Goal: Transaction & Acquisition: Register for event/course

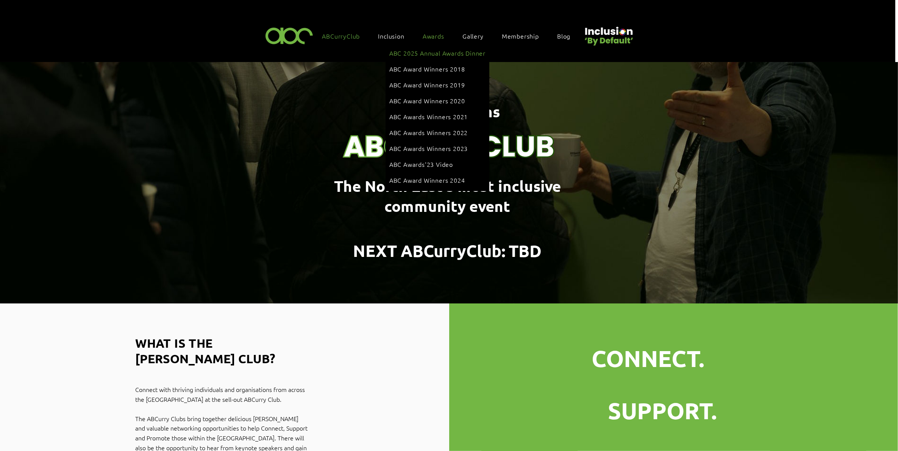
click at [426, 50] on span "ABC 2025 Annual Awards Dinner" at bounding box center [437, 53] width 96 height 8
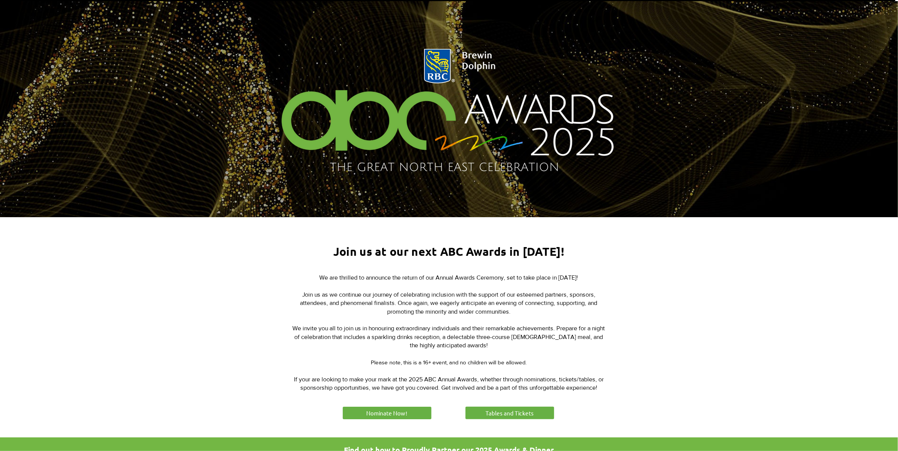
scroll to position [237, 0]
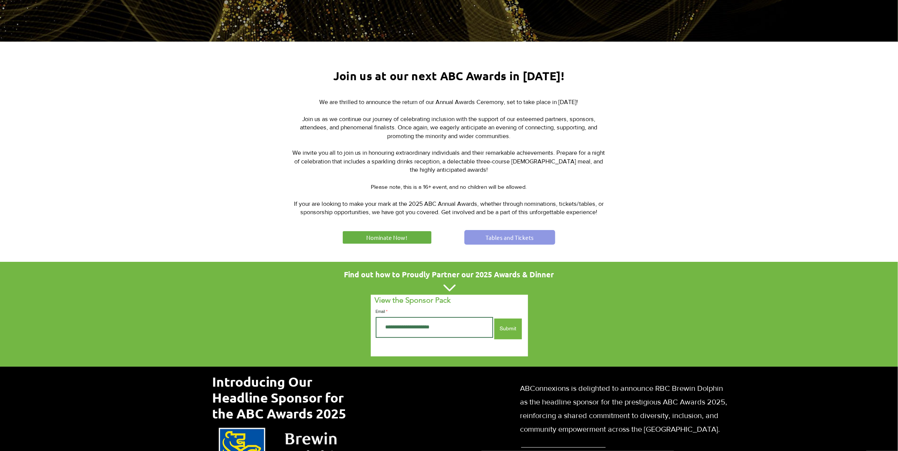
click at [485, 235] on link "Tables and Tickets" at bounding box center [509, 237] width 91 height 15
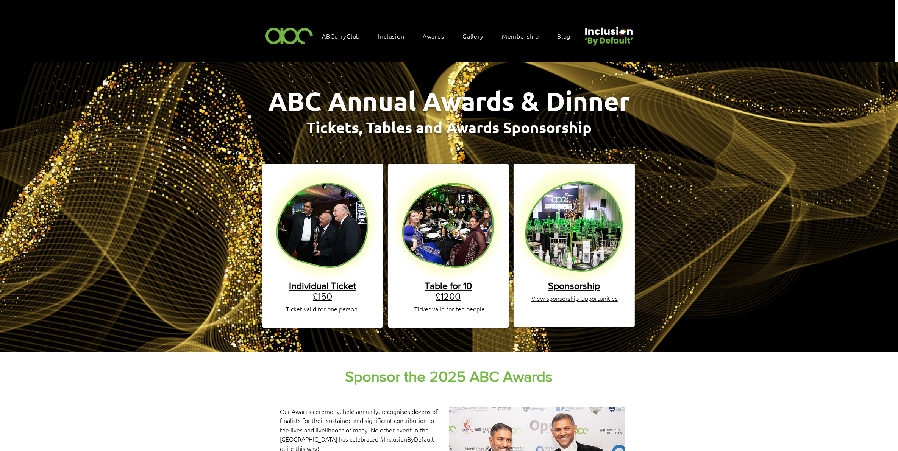
click at [325, 281] on span "Individual Ticket" at bounding box center [322, 286] width 67 height 11
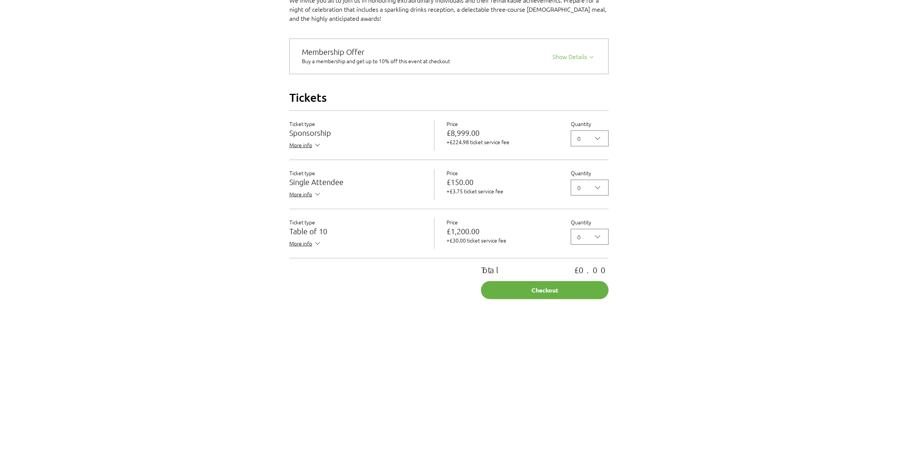
scroll to position [615, 0]
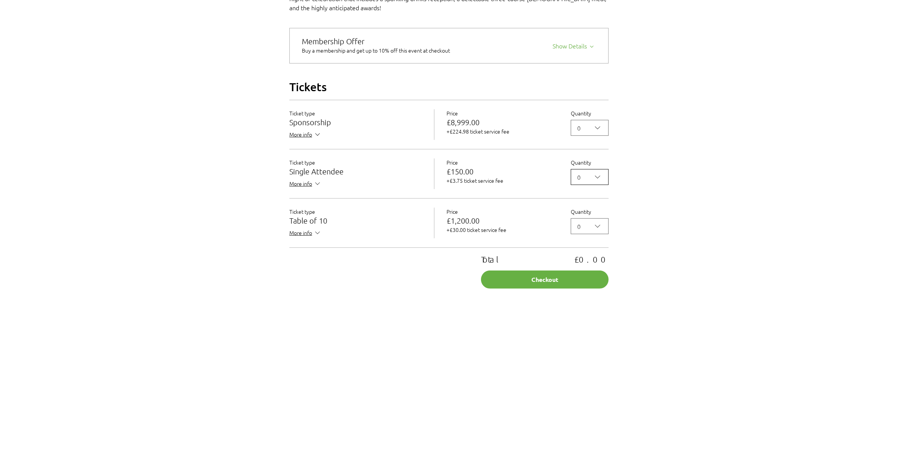
click at [596, 182] on icon "2025 Annual ABC Awards Dinner" at bounding box center [597, 177] width 9 height 9
click at [589, 217] on span "1" at bounding box center [590, 212] width 28 height 9
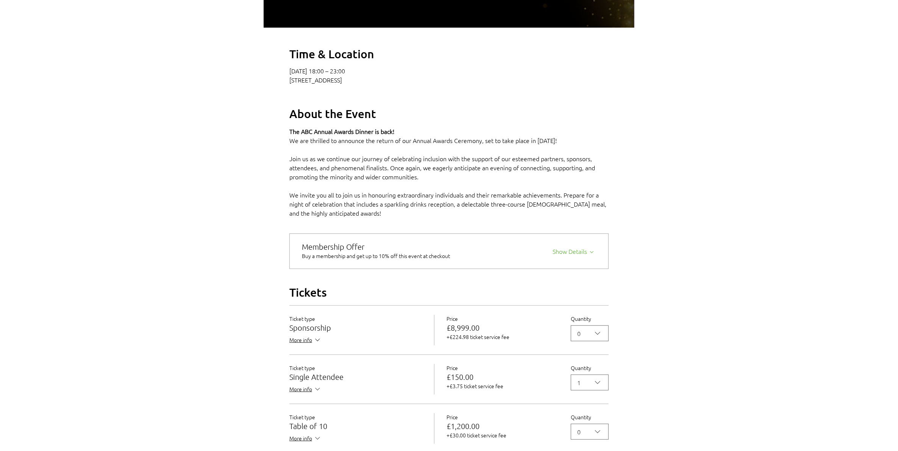
scroll to position [426, 0]
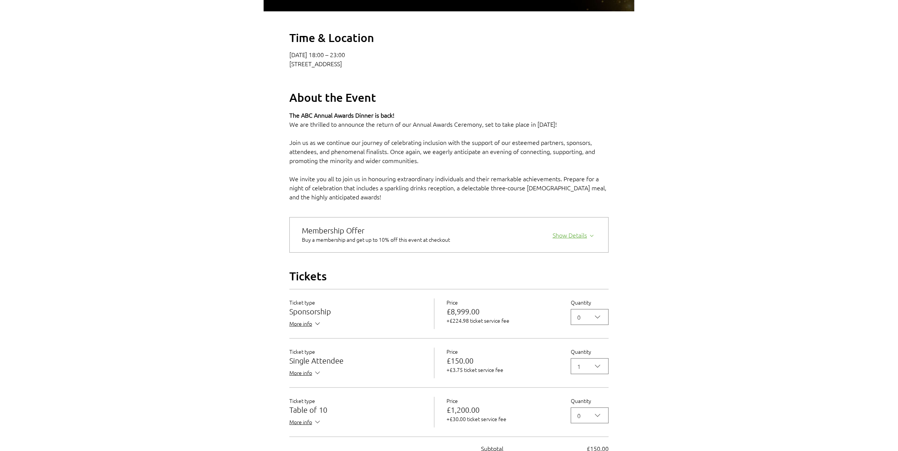
click at [566, 239] on div "Show Details" at bounding box center [574, 234] width 44 height 11
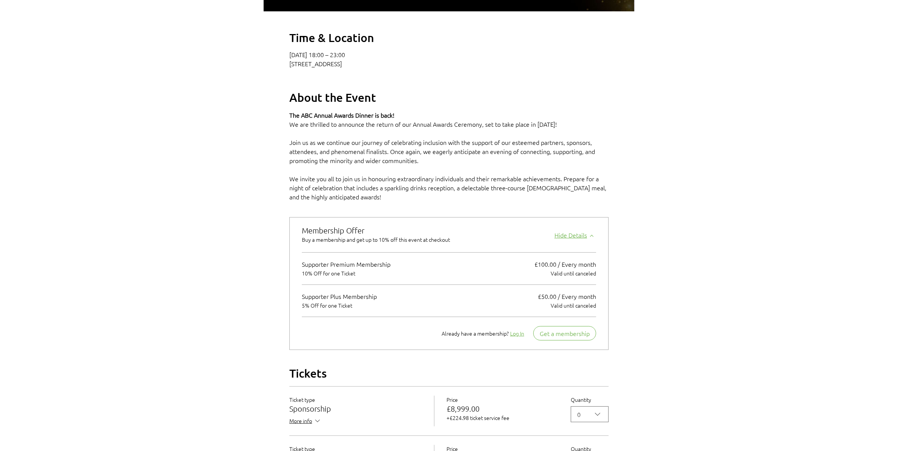
click at [566, 239] on div "Hide Details" at bounding box center [575, 234] width 42 height 11
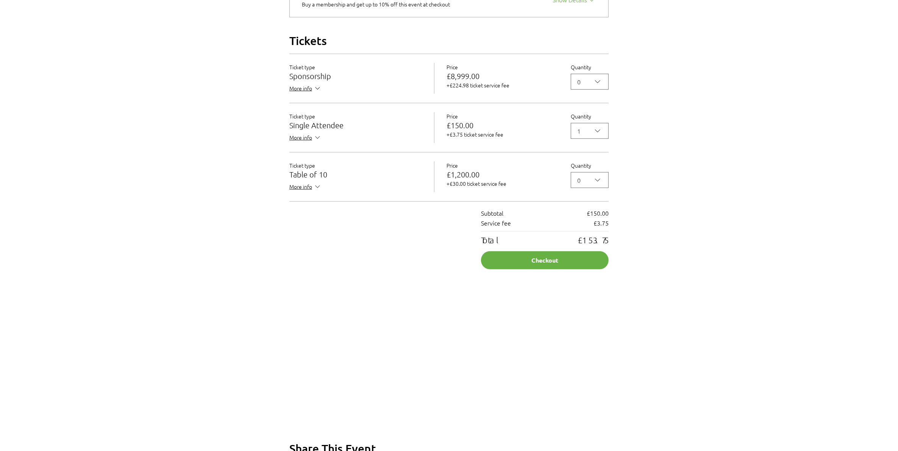
scroll to position [663, 0]
click at [554, 268] on button "Checkout" at bounding box center [545, 259] width 128 height 18
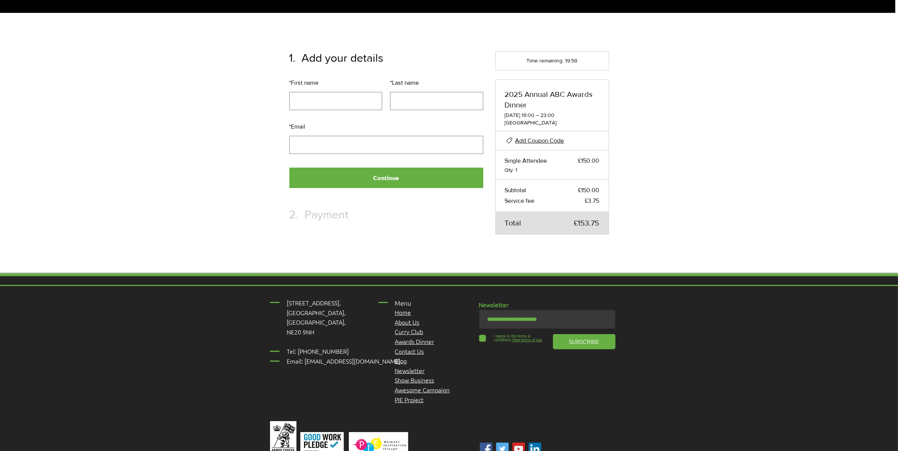
scroll to position [4, 0]
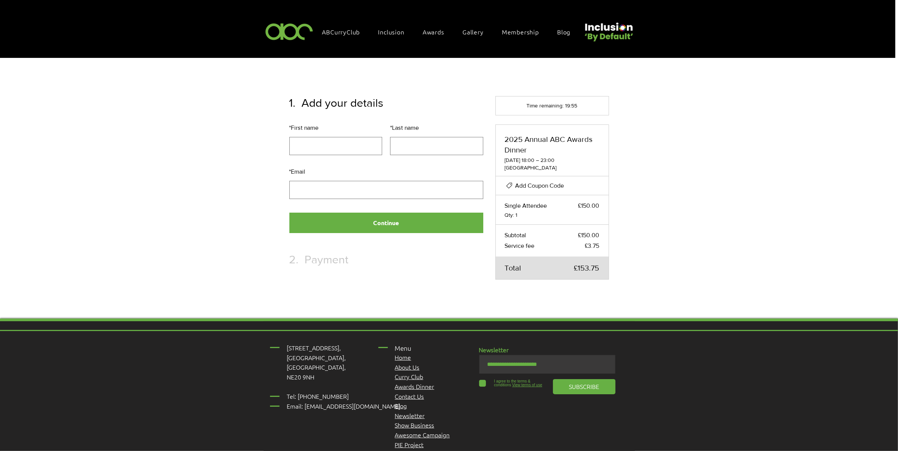
click at [523, 183] on span "Add Coupon Code" at bounding box center [539, 186] width 49 height 6
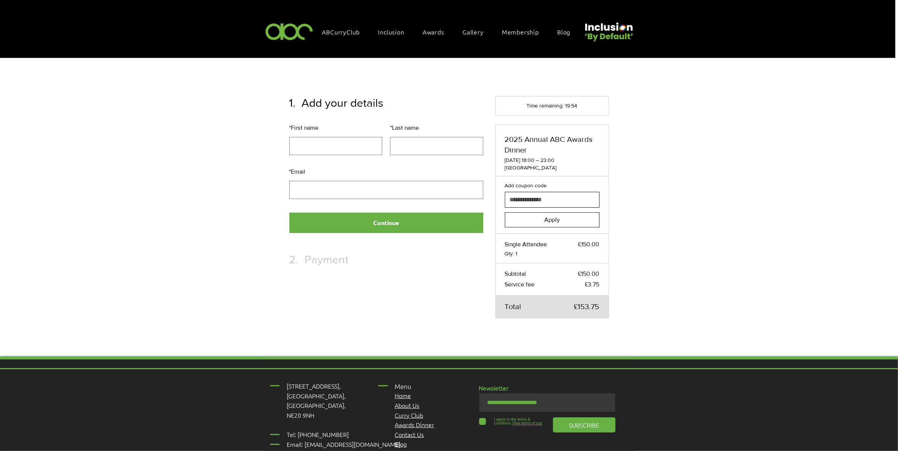
click at [534, 192] on input "Add coupon code" at bounding box center [549, 199] width 89 height 15
paste input "**********"
type input "**********"
click at [551, 217] on span "Apply" at bounding box center [552, 220] width 16 height 6
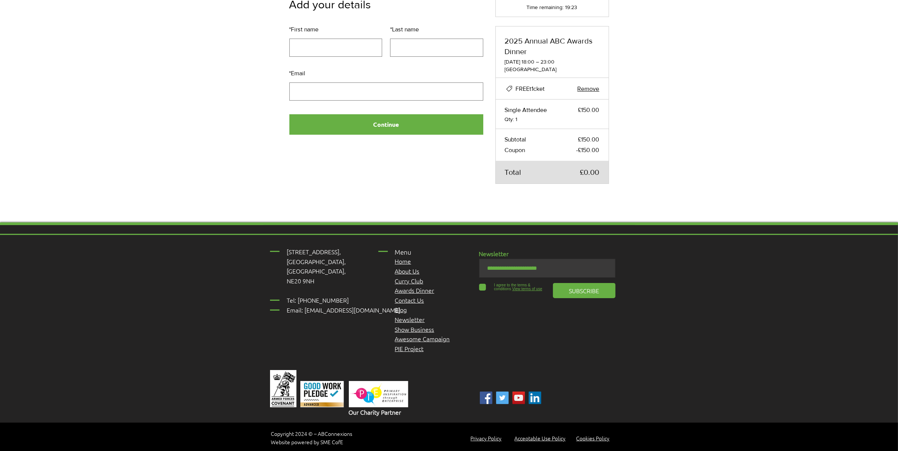
scroll to position [114, 0]
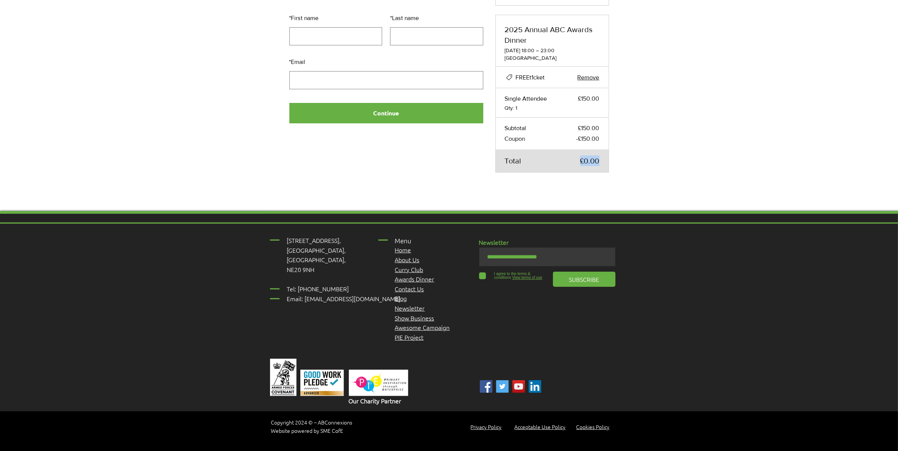
drag, startPoint x: 576, startPoint y: 165, endPoint x: 609, endPoint y: 162, distance: 33.1
click at [609, 162] on div "2025 Annual ABC Awards Dinner 09 Oct 2025, 18:00 – 23:00 Newcastle upon Tyne FR…" at bounding box center [552, 94] width 114 height 158
drag, startPoint x: 609, startPoint y: 162, endPoint x: 616, endPoint y: 158, distance: 8.5
click at [616, 158] on div "Add your details * First name * Last name * Email Continue Time remaining: 19:2…" at bounding box center [449, 80] width 371 height 262
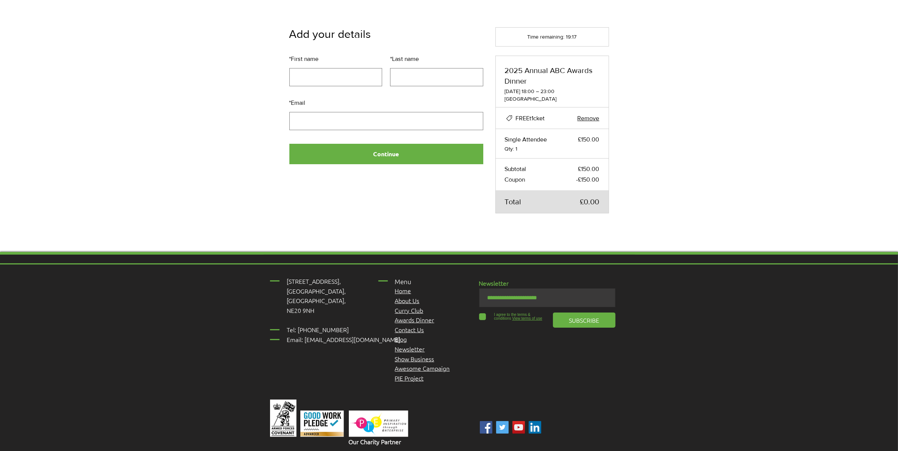
scroll to position [19, 0]
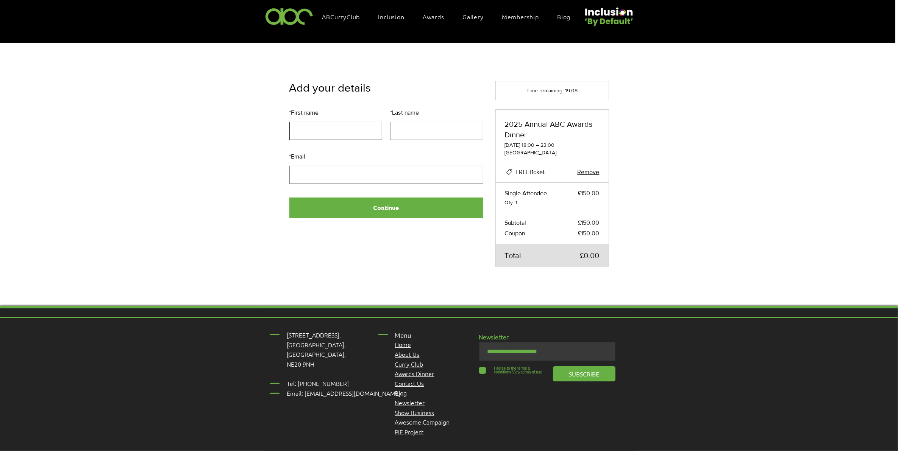
click at [328, 134] on input "* First name" at bounding box center [335, 131] width 93 height 18
type input "*****"
click at [399, 127] on input "* Last name" at bounding box center [436, 131] width 93 height 18
type input "*******"
click at [331, 169] on input "* Email" at bounding box center [386, 175] width 194 height 18
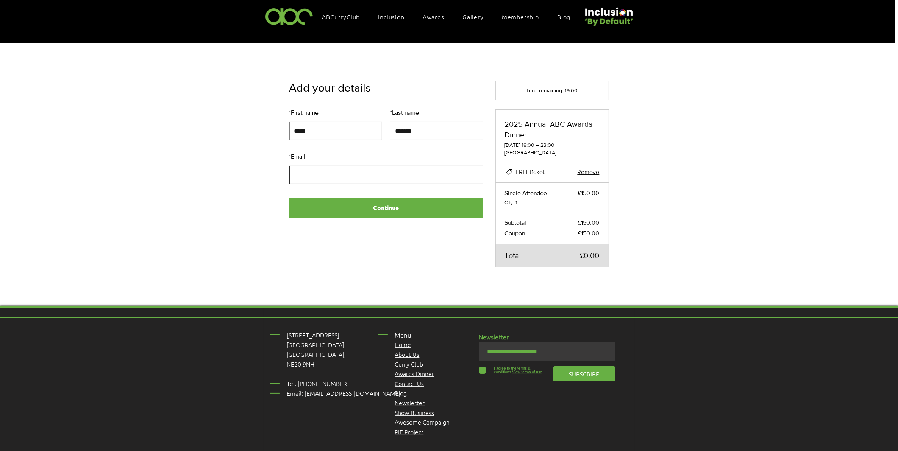
type input "**********"
click at [381, 207] on button "Continue" at bounding box center [386, 208] width 194 height 20
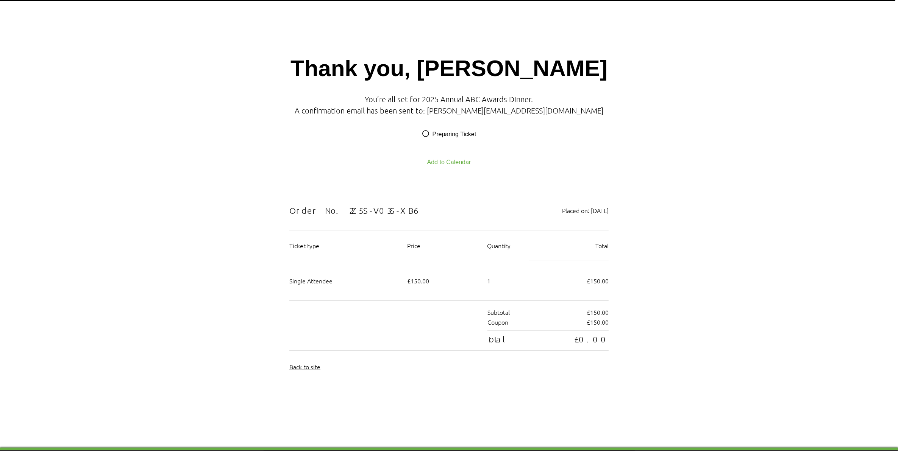
scroll to position [61, 0]
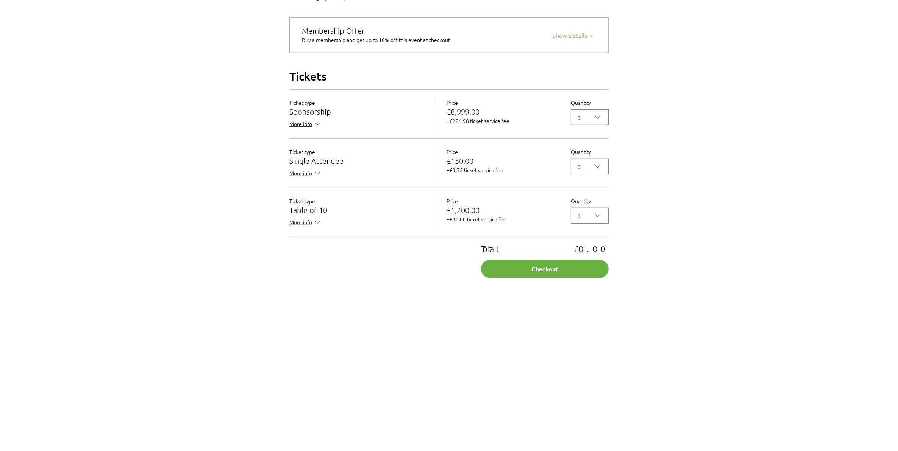
scroll to position [568, 0]
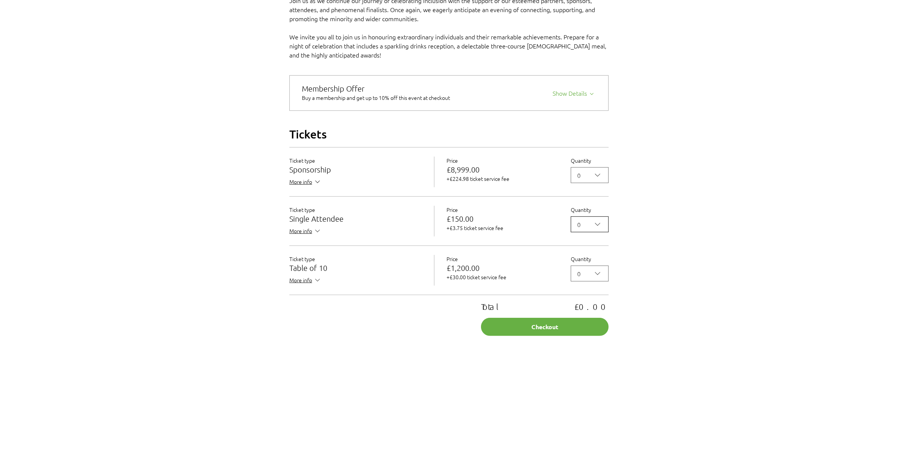
click at [603, 233] on button "0" at bounding box center [590, 225] width 38 height 16
click at [586, 265] on span "1" at bounding box center [590, 260] width 28 height 9
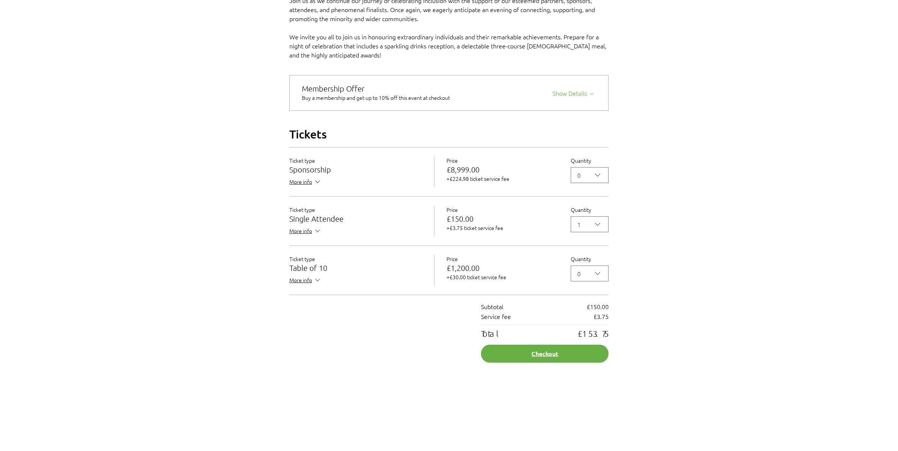
click at [550, 362] on button "Checkout" at bounding box center [545, 354] width 128 height 18
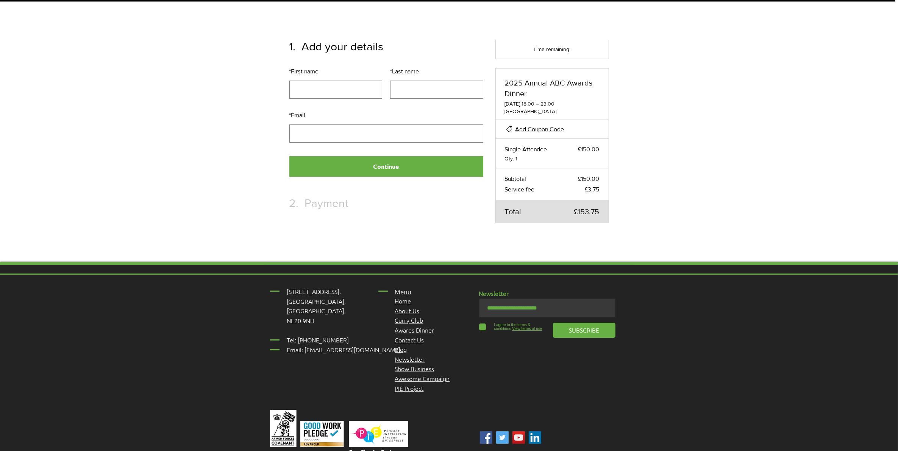
scroll to position [4, 0]
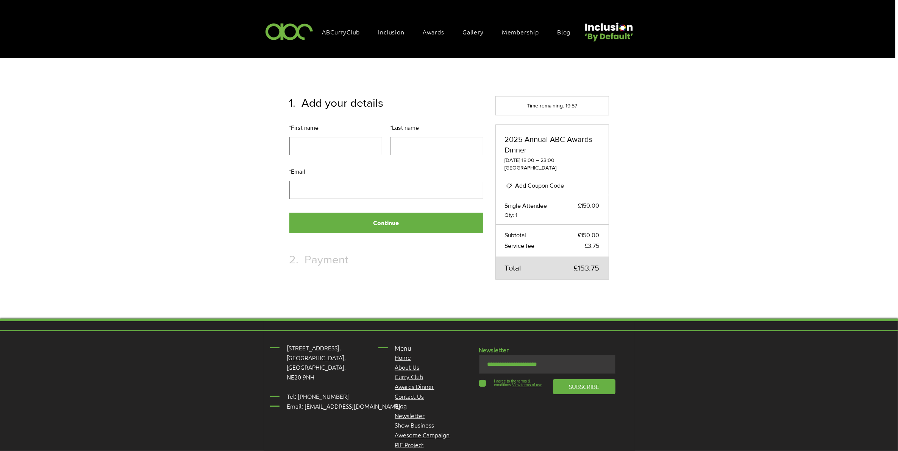
click at [559, 186] on span "Add Coupon Code" at bounding box center [539, 186] width 49 height 6
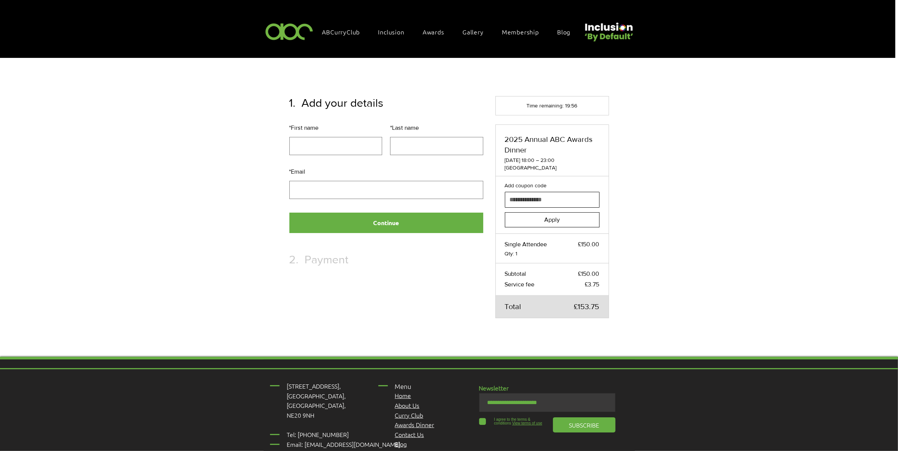
click at [539, 203] on input "Add coupon code" at bounding box center [549, 199] width 89 height 15
paste input "**********"
type input "**********"
click at [546, 217] on span "Apply" at bounding box center [552, 220] width 16 height 6
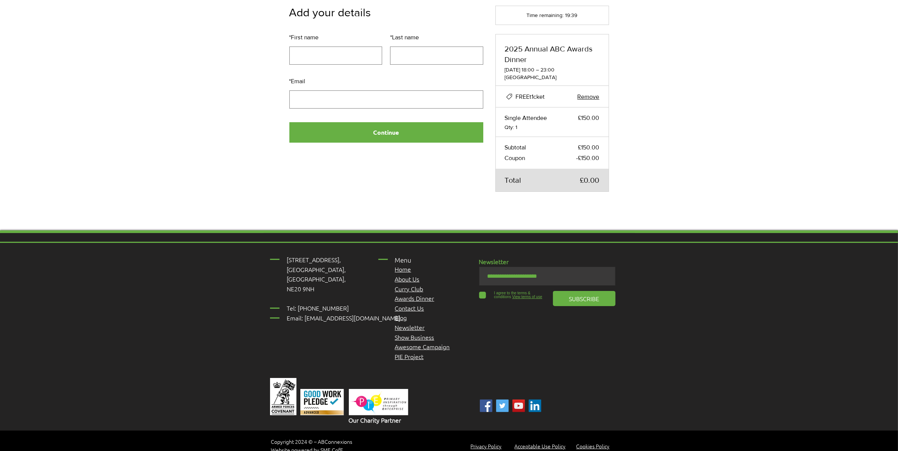
scroll to position [47, 0]
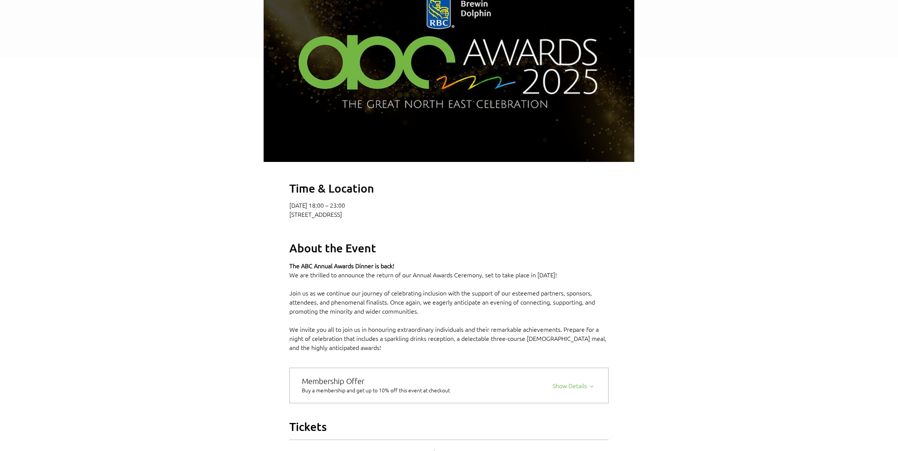
scroll to position [189, 0]
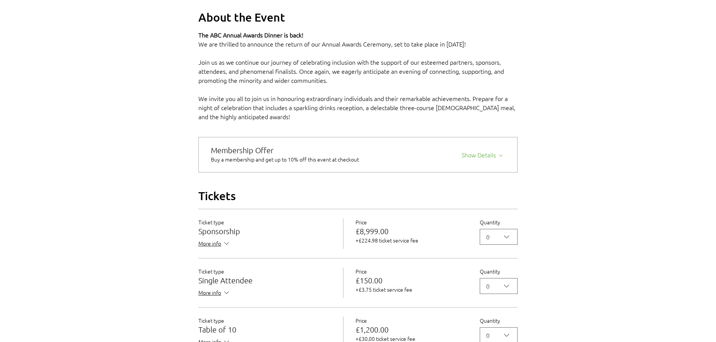
scroll to position [521, 0]
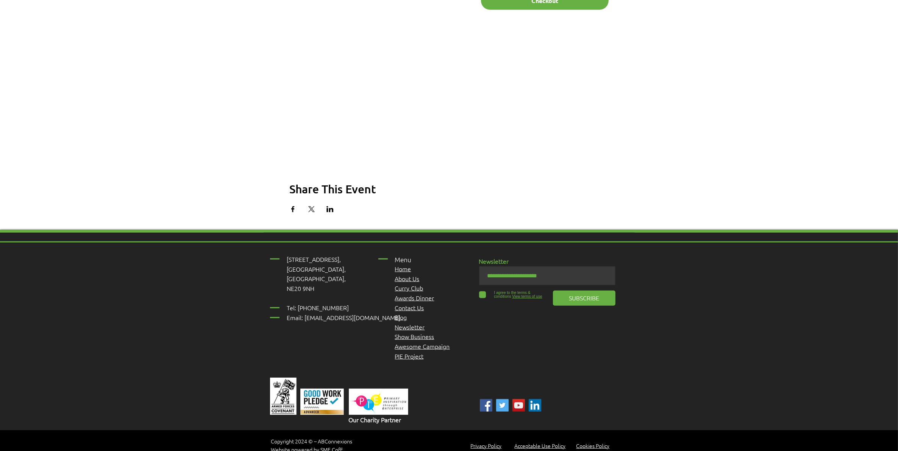
scroll to position [832, 0]
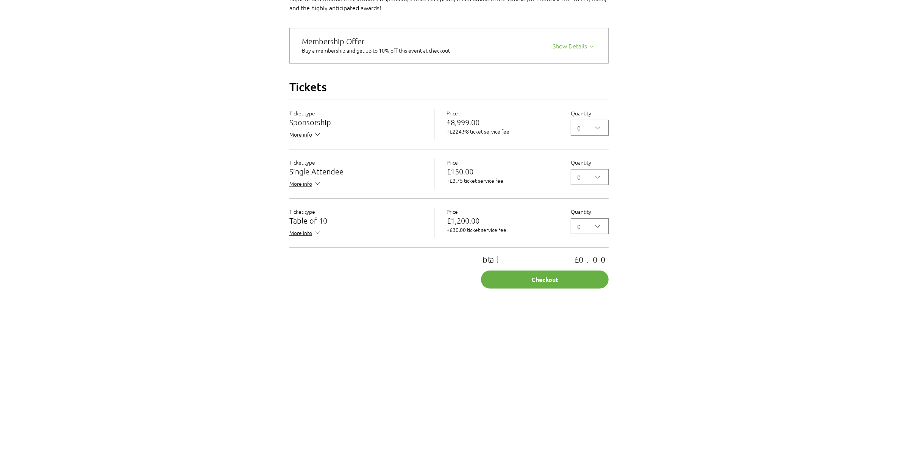
scroll to position [568, 0]
